Goal: Information Seeking & Learning: Stay updated

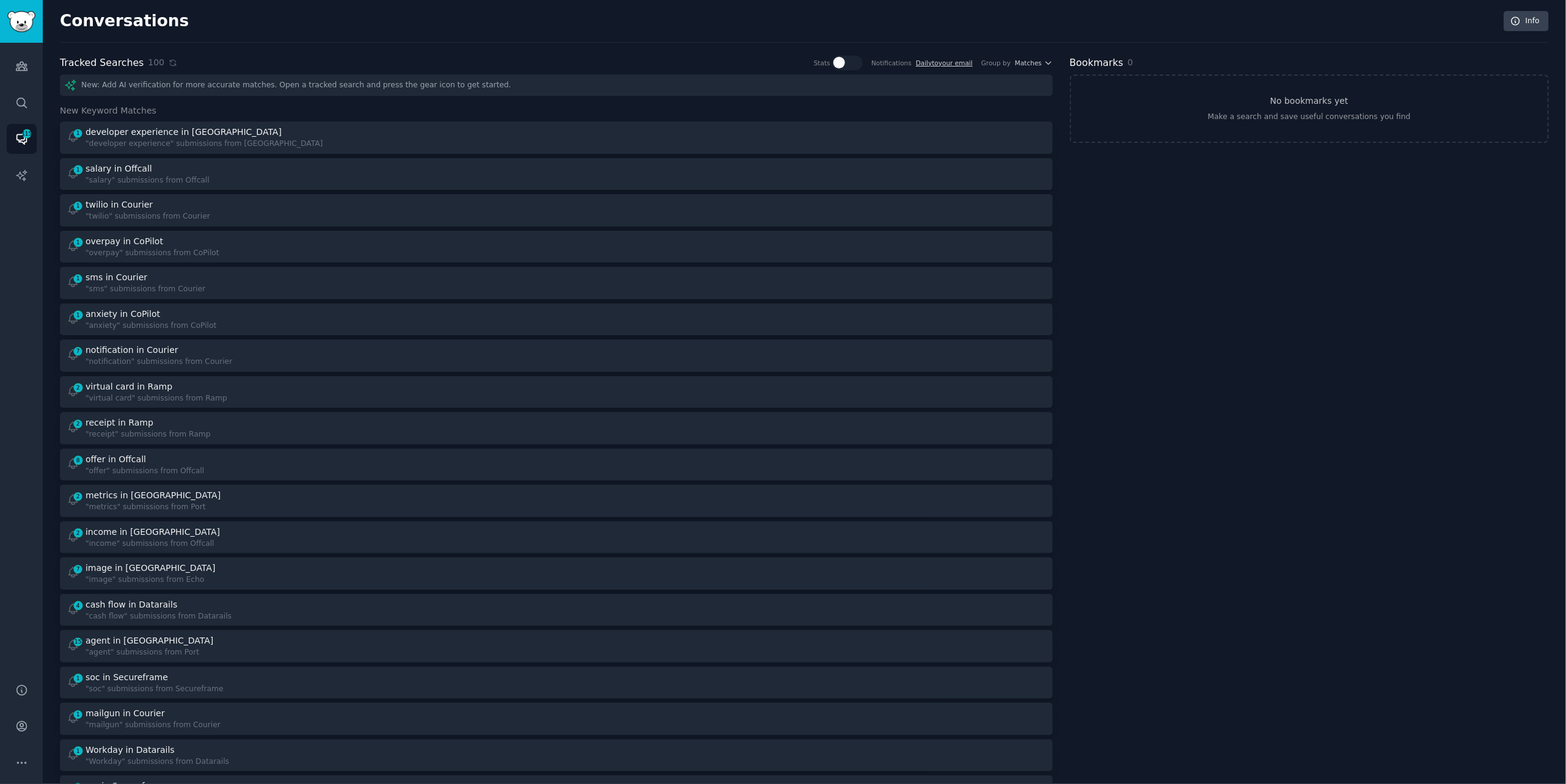
click at [161, 61] on div "100" at bounding box center [162, 63] width 29 height 13
click at [171, 62] on icon at bounding box center [173, 63] width 9 height 9
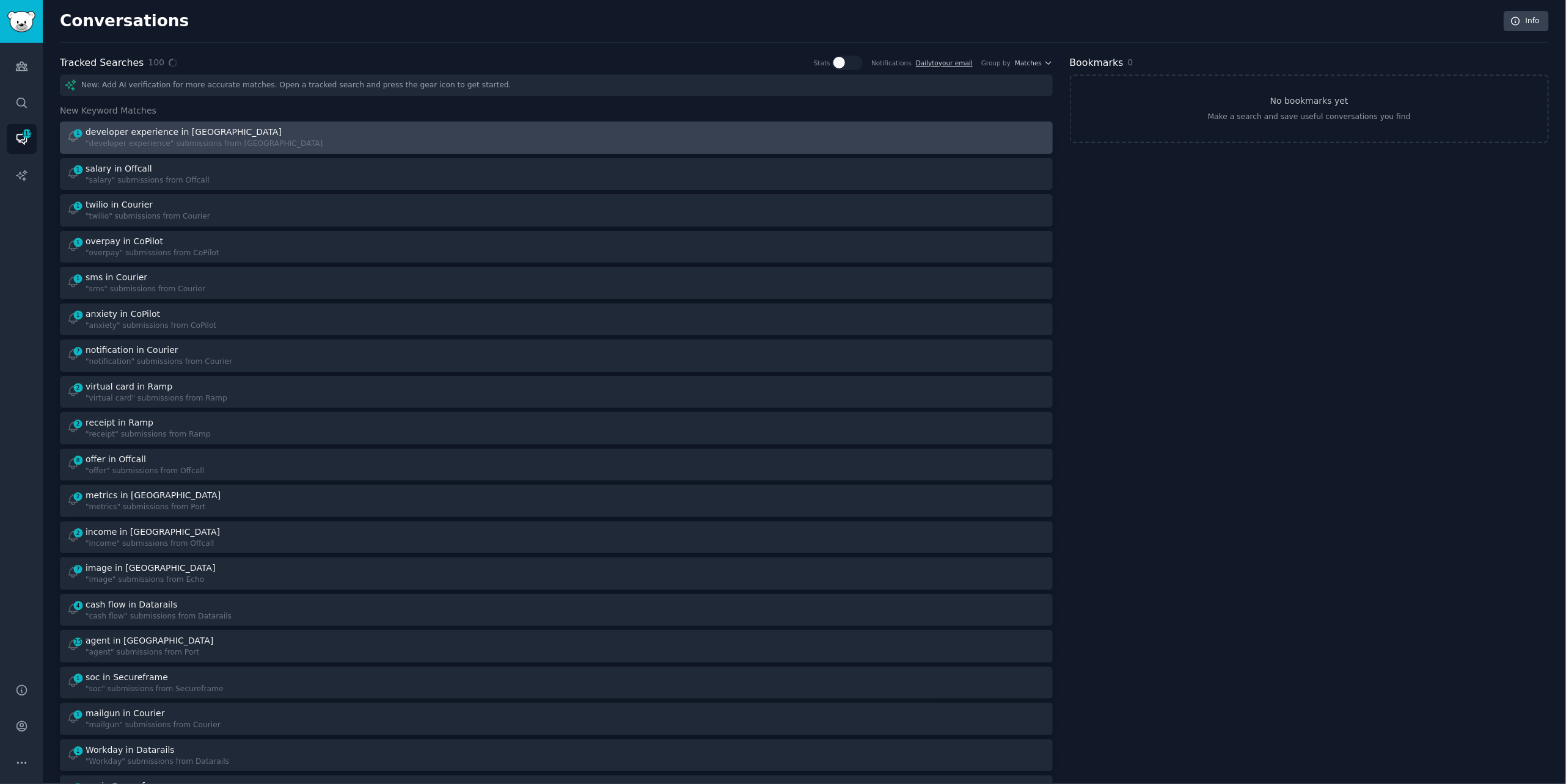
click at [198, 140] on div ""developer experience" submissions from [GEOGRAPHIC_DATA]" at bounding box center [204, 144] width 237 height 11
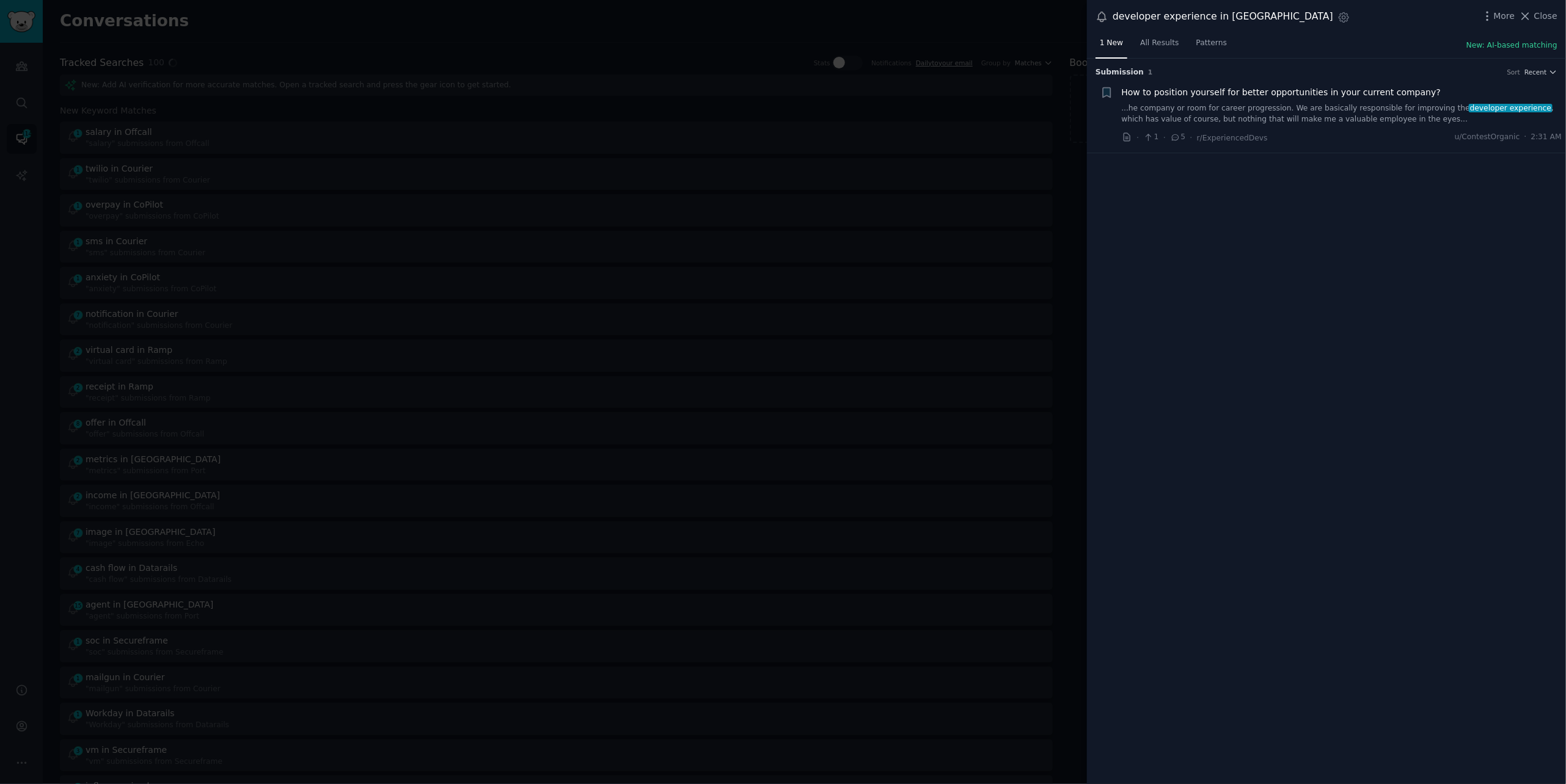
click at [632, 27] on div at bounding box center [783, 392] width 1566 height 784
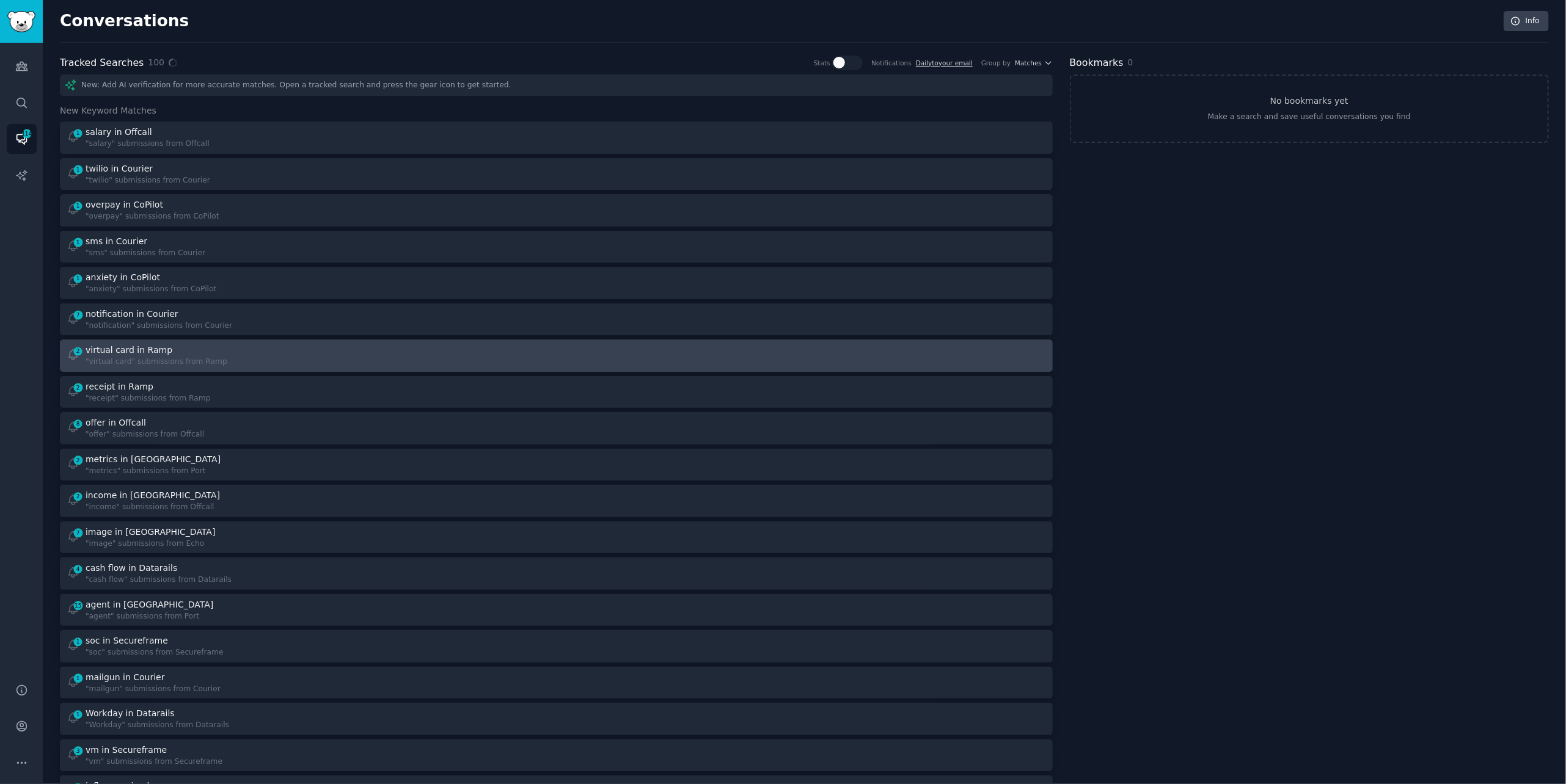
click at [224, 348] on div "2 virtual card in Ramp "virtual card" submissions from Ramp" at bounding box center [307, 355] width 482 height 24
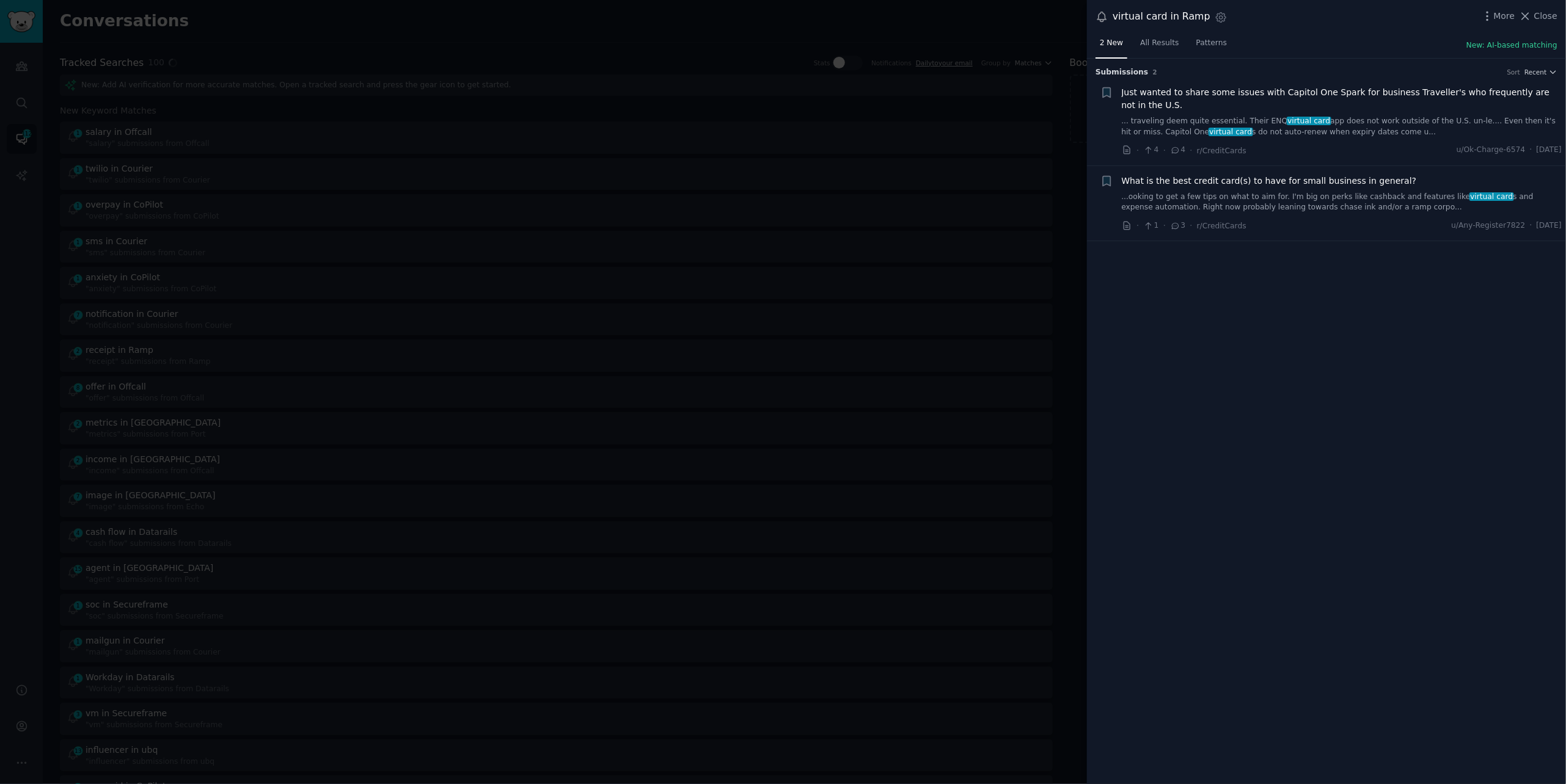
click at [1322, 203] on link "...ooking to get a few tips on what to aim for. I'm big on perks like cashback …" at bounding box center [1342, 202] width 441 height 21
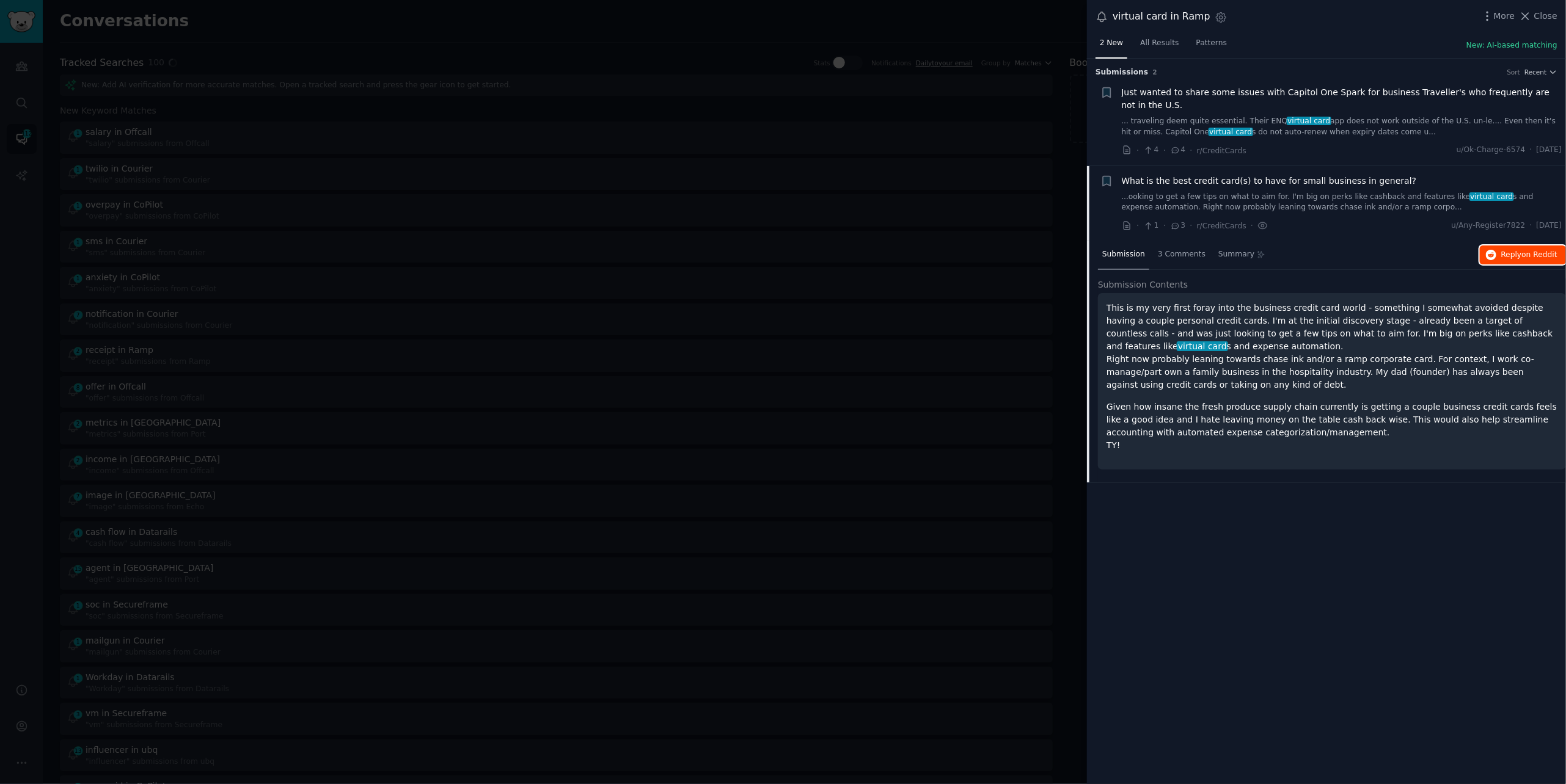
click at [1513, 250] on span "Reply on Reddit" at bounding box center [1529, 255] width 56 height 11
click at [350, 23] on div at bounding box center [783, 392] width 1566 height 784
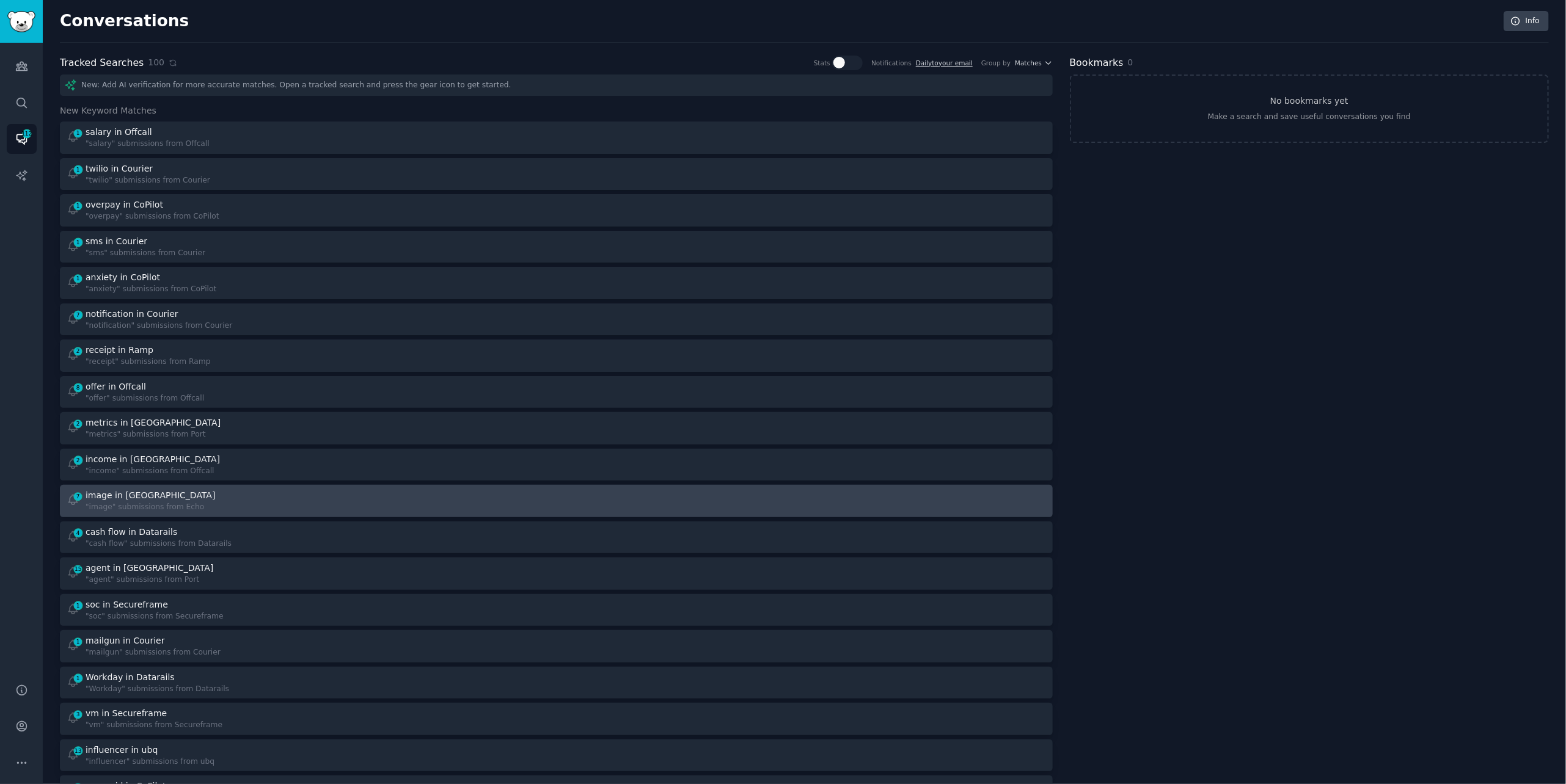
click at [160, 487] on link "7 image in Echo "image" submissions from Echo" at bounding box center [556, 501] width 993 height 32
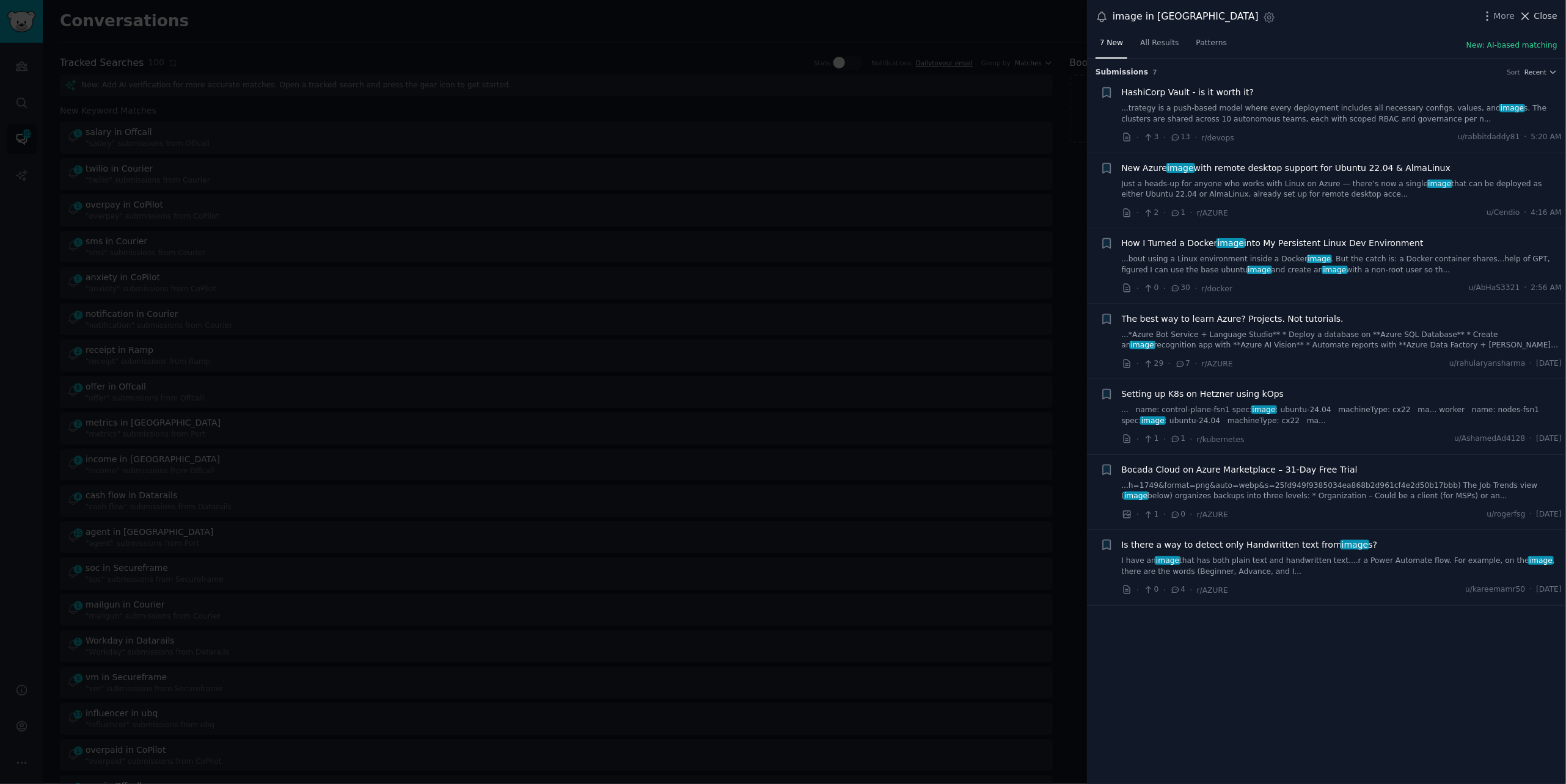
click at [1540, 13] on span "Close" at bounding box center [1546, 16] width 23 height 13
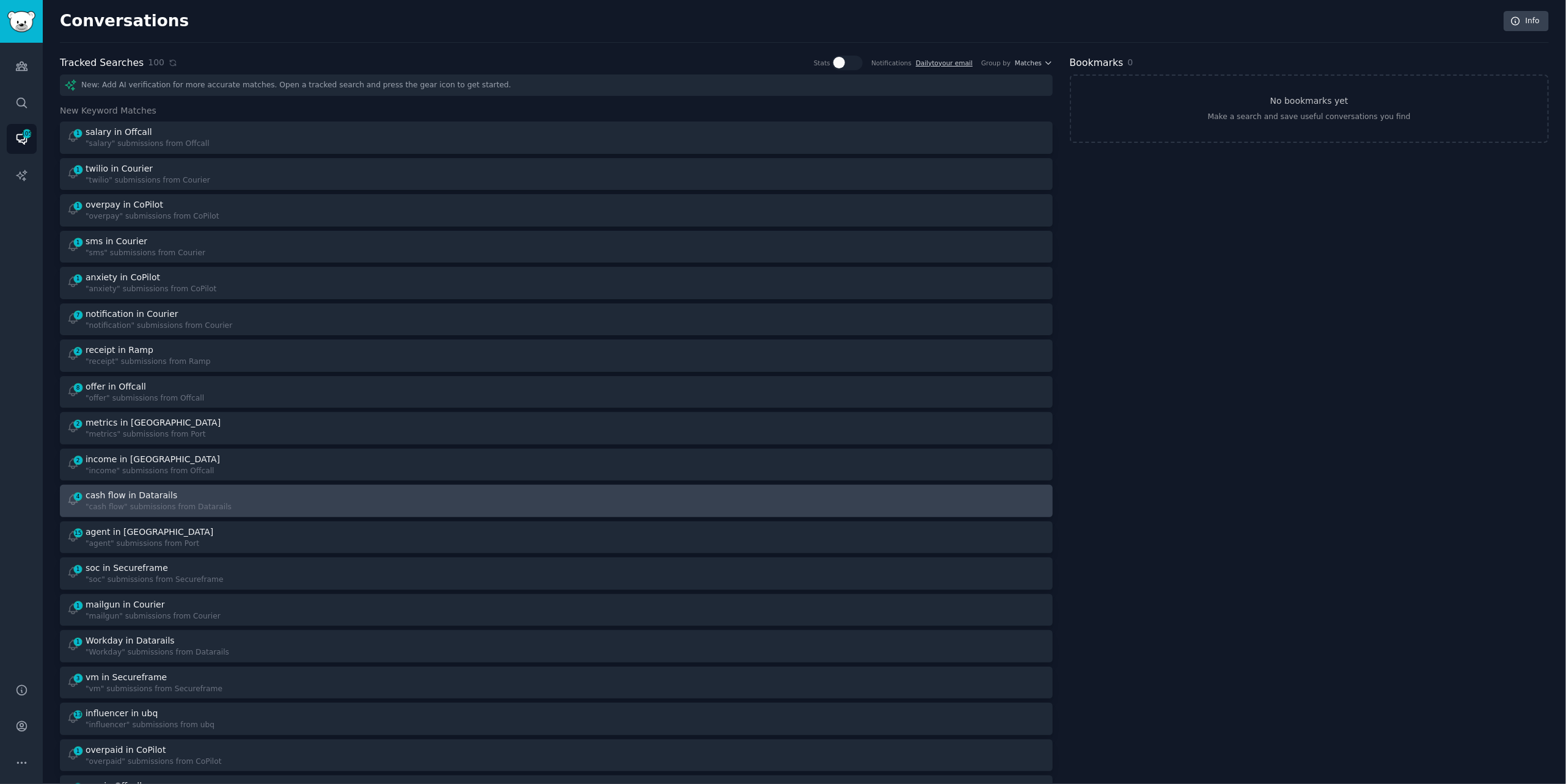
click at [140, 504] on div ""cash flow" submissions from Datarails" at bounding box center [159, 507] width 146 height 11
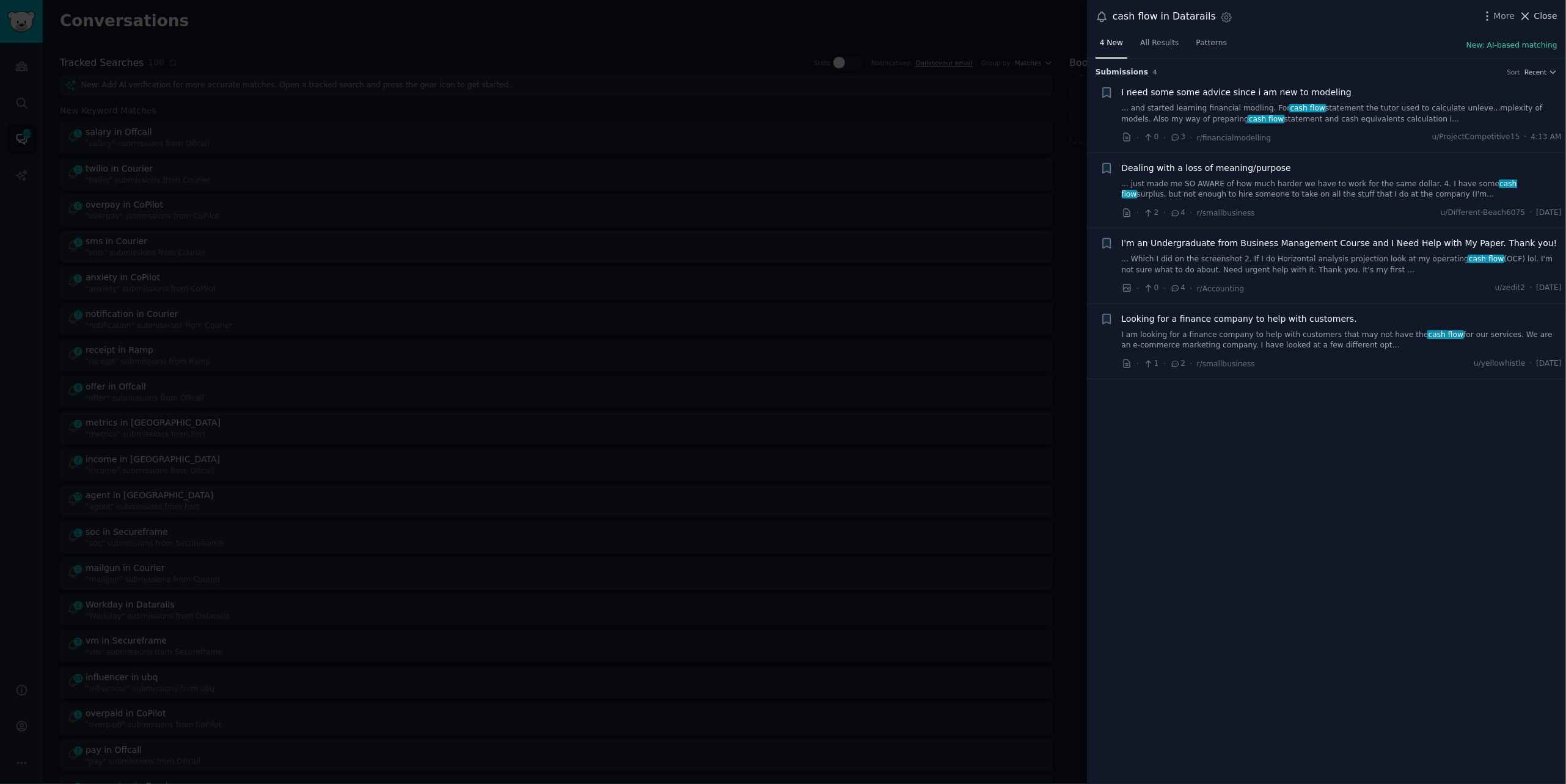
click at [1535, 10] on button "Close" at bounding box center [1538, 16] width 39 height 13
